Goal: Information Seeking & Learning: Learn about a topic

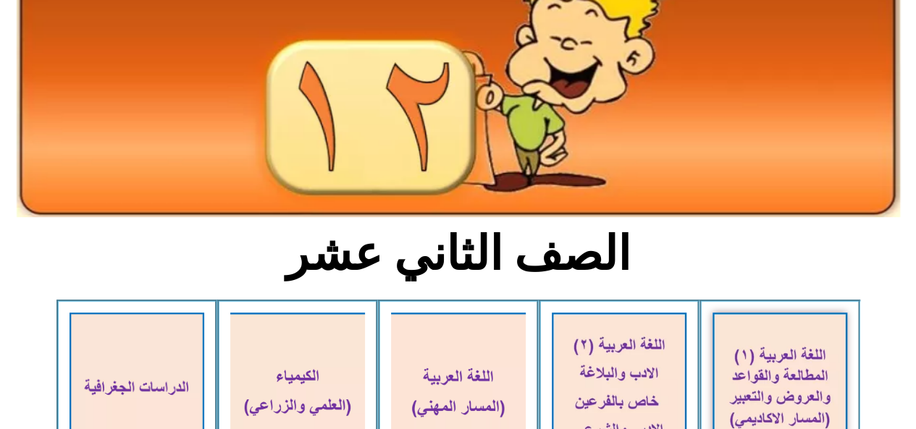
scroll to position [290, 0]
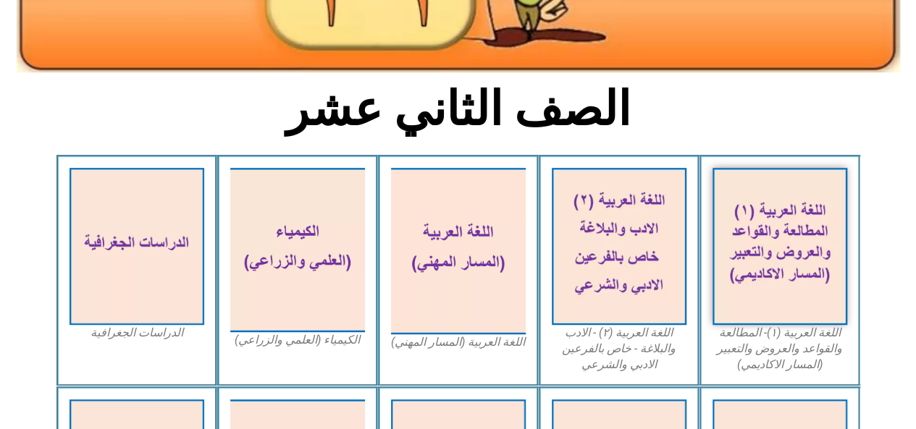
drag, startPoint x: 0, startPoint y: 458, endPoint x: 122, endPoint y: 458, distance: 121.7
click at [679, 135] on h2 "الصف الثاني عشر" at bounding box center [458, 109] width 479 height 56
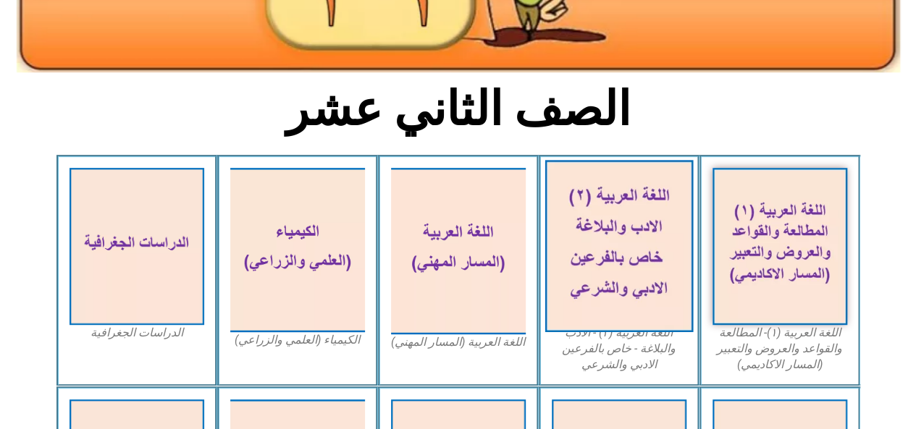
click at [637, 201] on img at bounding box center [619, 246] width 148 height 172
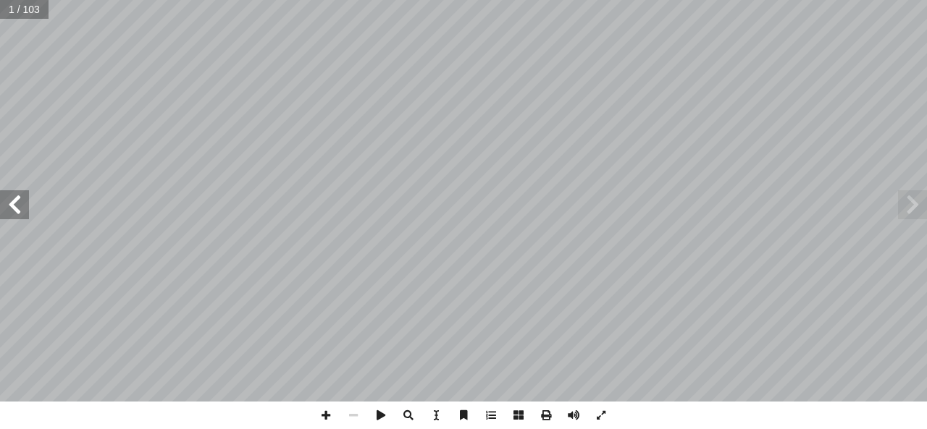
click at [0, 218] on span at bounding box center [14, 204] width 29 height 29
click at [575, 414] on span at bounding box center [574, 416] width 28 height 28
click at [13, 215] on span at bounding box center [14, 204] width 29 height 29
click at [8, 203] on span at bounding box center [14, 204] width 29 height 29
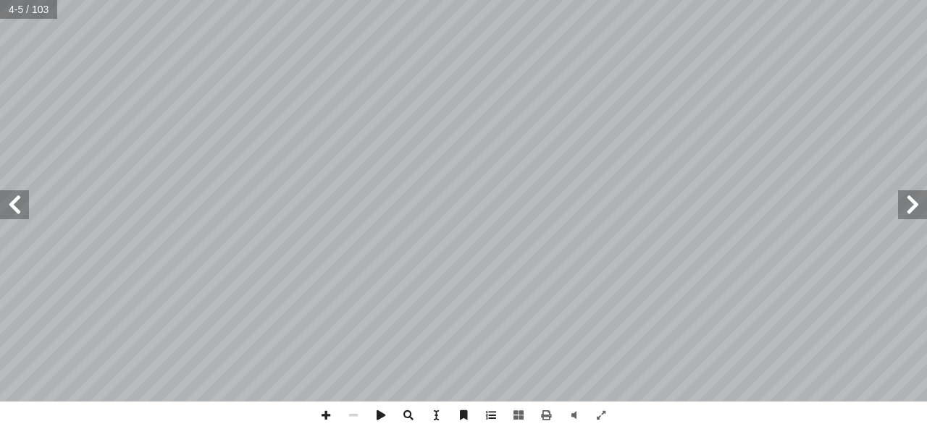
click at [8, 203] on span at bounding box center [14, 204] width 29 height 29
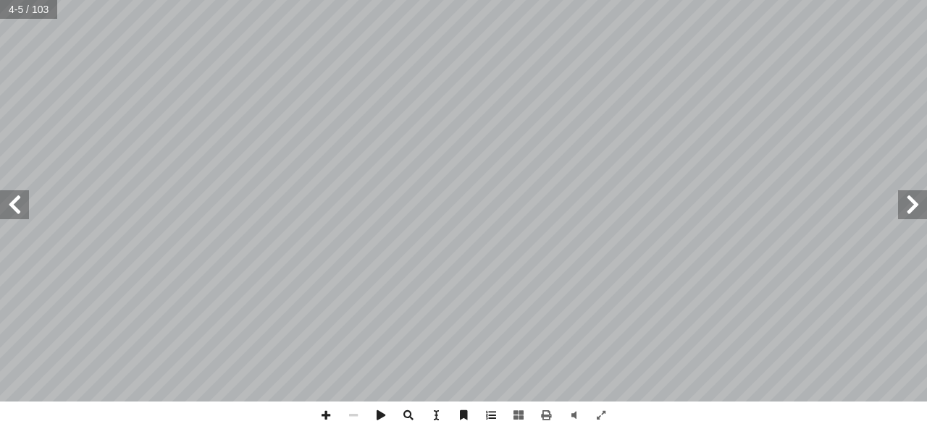
click at [8, 203] on span at bounding box center [14, 204] width 29 height 29
click at [8, 205] on span at bounding box center [14, 204] width 29 height 29
drag, startPoint x: 590, startPoint y: 416, endPoint x: 590, endPoint y: 479, distance: 63.0
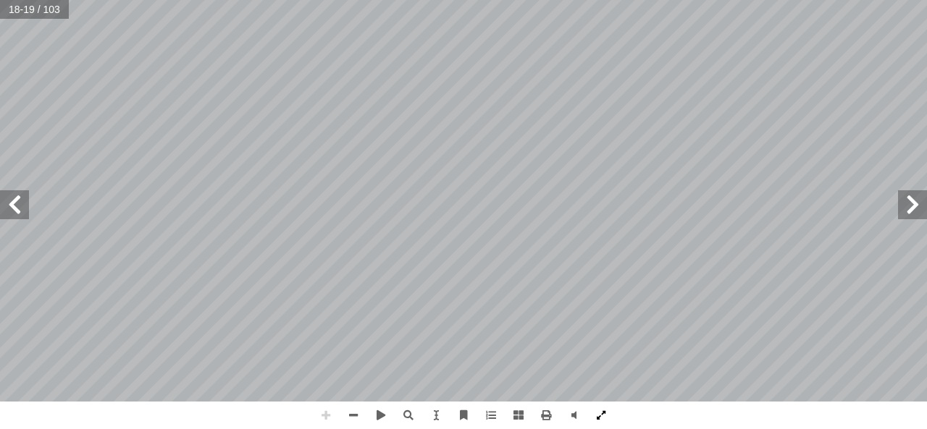
click at [590, 416] on span at bounding box center [601, 416] width 28 height 28
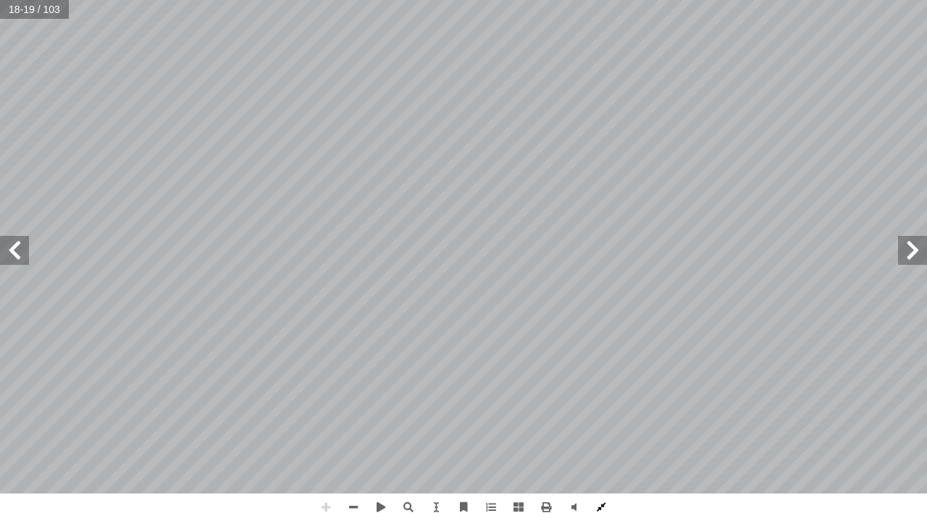
click at [592, 429] on span at bounding box center [601, 508] width 28 height 28
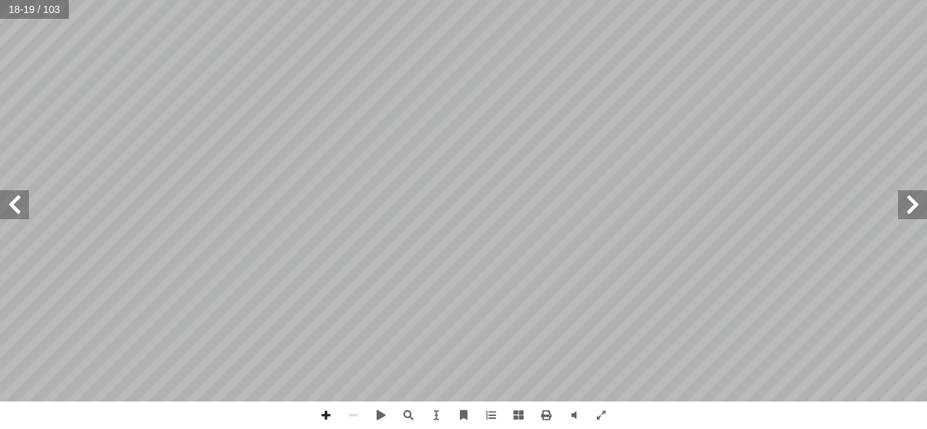
click at [12, 199] on span at bounding box center [14, 204] width 29 height 29
click at [438, 0] on html "الصفحة الرئيسية الصف الأول الصف الثاني الصف الثالث الصف الرابع الصف الخامس الصف…" at bounding box center [463, 66] width 927 height 132
click at [926, 218] on span at bounding box center [912, 204] width 29 height 29
click at [11, 199] on span at bounding box center [14, 204] width 29 height 29
click at [15, 190] on span at bounding box center [14, 204] width 29 height 29
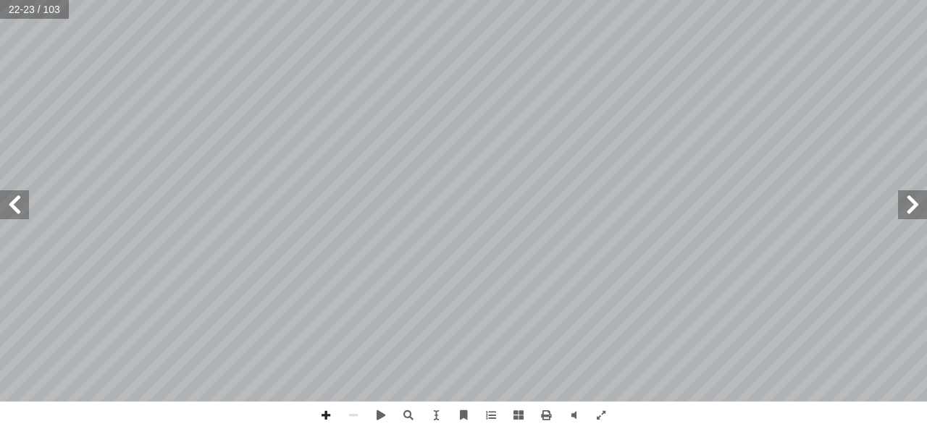
click at [15, 205] on span at bounding box center [14, 204] width 29 height 29
click at [21, 214] on span at bounding box center [14, 204] width 29 height 29
click at [685, 132] on html "الصفحة الرئيسية الصف الأول الصف الثاني الصف الثالث الصف الرابع الصف الخامس الصف…" at bounding box center [463, 66] width 927 height 132
click at [914, 214] on span at bounding box center [912, 204] width 29 height 29
click at [523, 132] on html "الصفحة الرئيسية الصف الأول الصف الثاني الصف الثالث الصف الرابع الصف الخامس الصف…" at bounding box center [463, 66] width 927 height 132
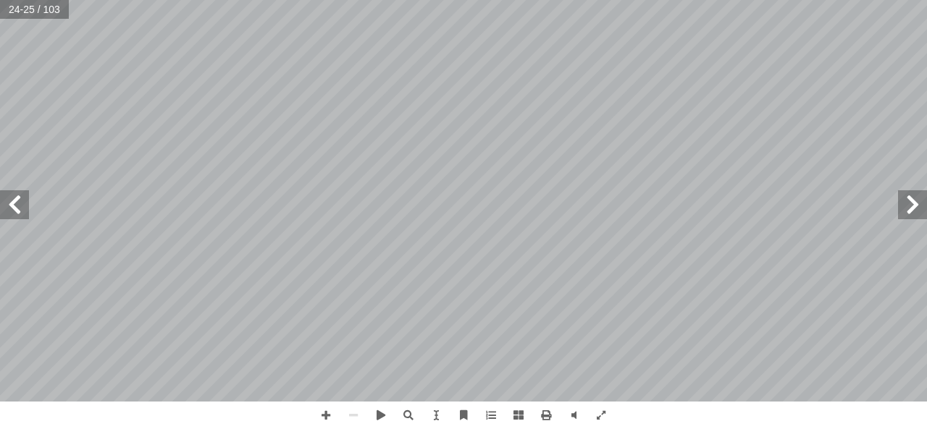
click at [16, 217] on span at bounding box center [14, 204] width 29 height 29
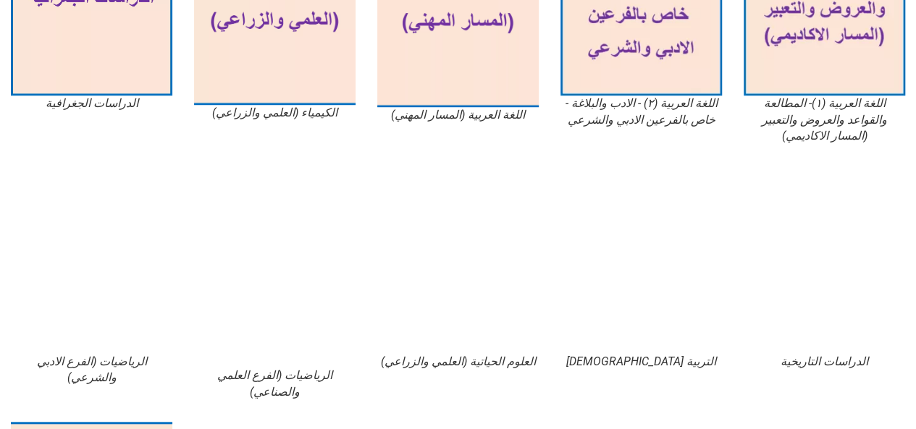
scroll to position [507, 0]
